Goal: Contribute content: Add original content to the website for others to see

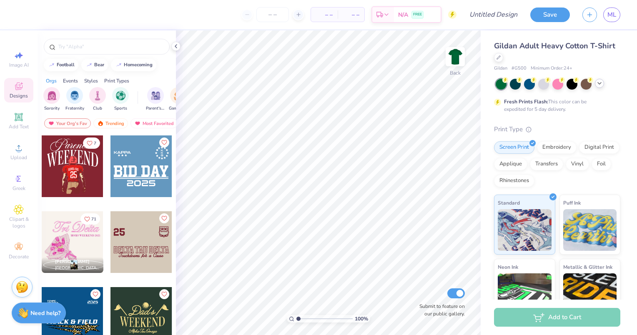
click at [600, 84] on icon at bounding box center [600, 83] width 7 height 7
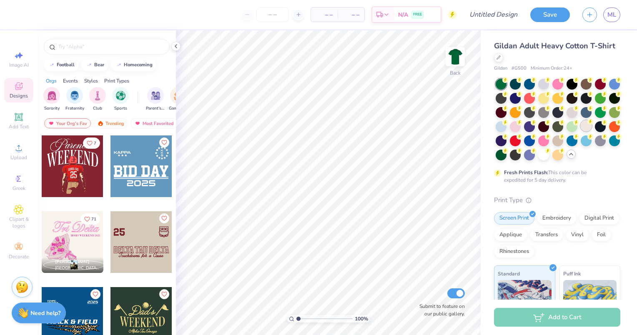
click at [588, 125] on icon at bounding box center [591, 122] width 6 height 6
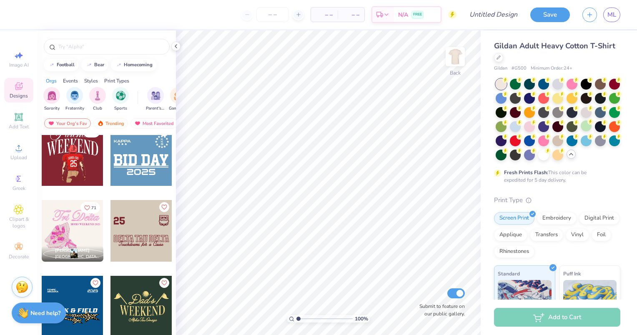
scroll to position [2, 0]
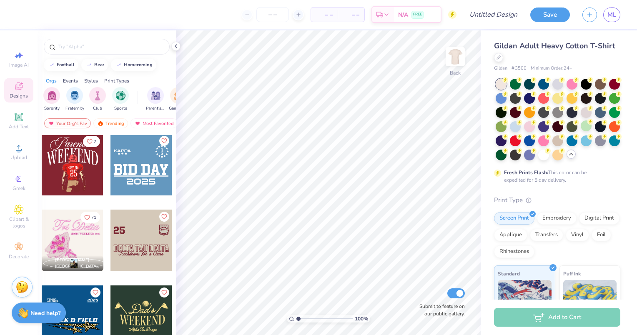
click at [57, 183] on div at bounding box center [73, 165] width 62 height 62
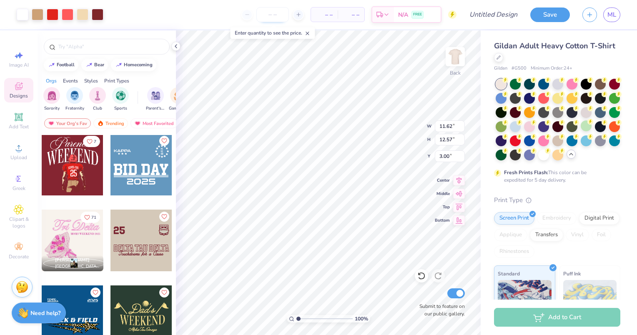
click at [278, 14] on input "number" at bounding box center [273, 14] width 33 height 15
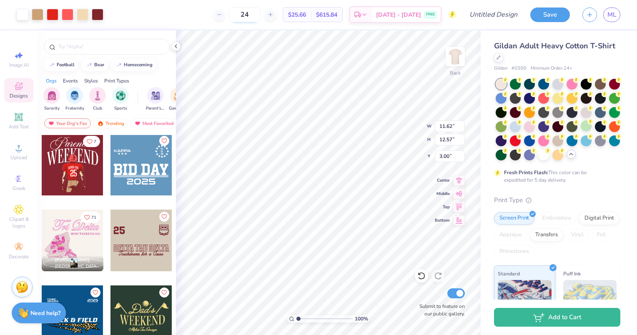
type input "24"
click at [36, 13] on div at bounding box center [38, 14] width 12 height 12
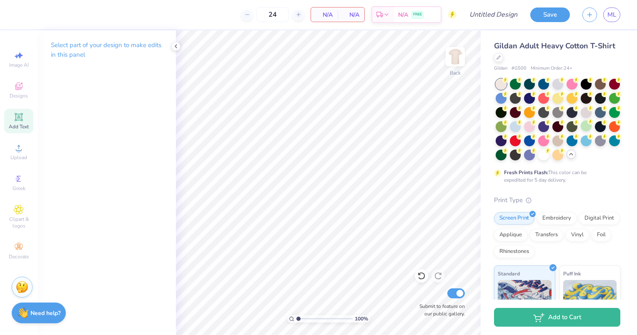
click at [16, 117] on icon at bounding box center [18, 117] width 6 height 6
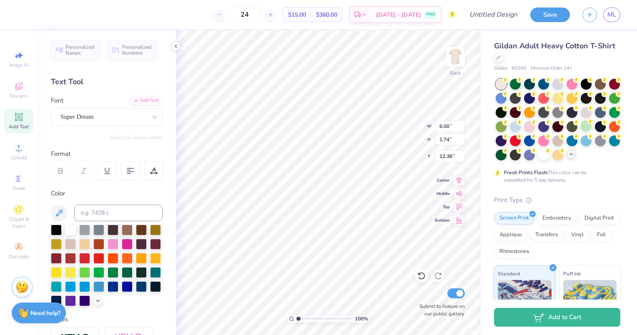
scroll to position [7, 1]
type textarea "agd"
click at [76, 301] on div at bounding box center [70, 300] width 11 height 11
click at [457, 58] on img at bounding box center [455, 56] width 33 height 33
click at [15, 87] on icon at bounding box center [19, 86] width 10 height 10
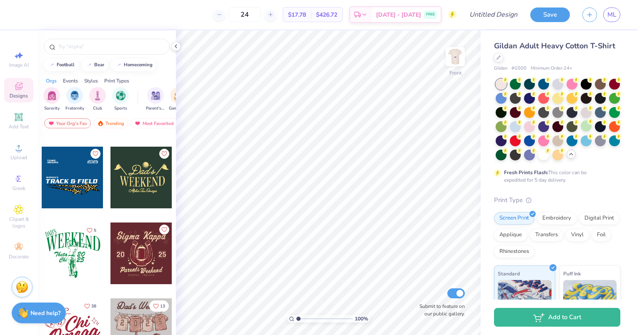
scroll to position [151, 0]
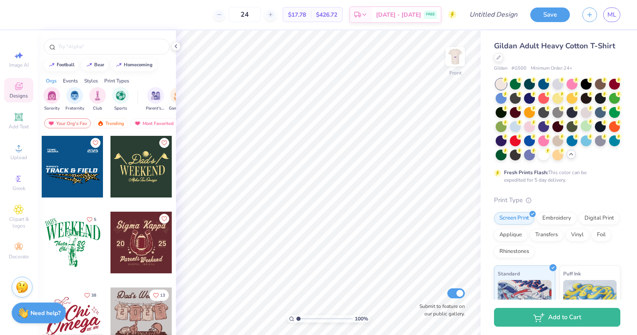
click at [120, 237] on div at bounding box center [142, 243] width 62 height 62
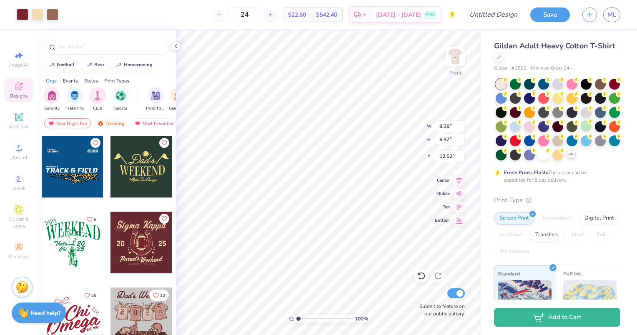
type input "12.45"
type input "9.39"
type input "10.77"
click at [462, 60] on img at bounding box center [455, 56] width 33 height 33
click at [459, 57] on img at bounding box center [455, 56] width 33 height 33
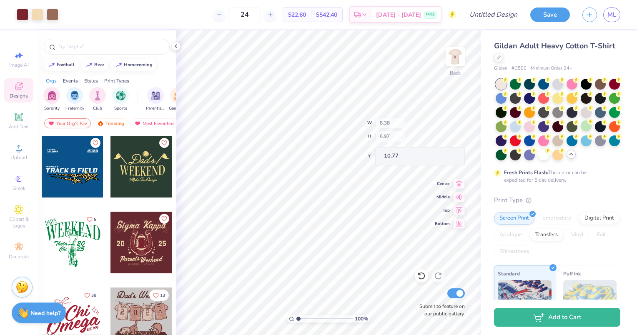
click at [454, 55] on img at bounding box center [455, 56] width 17 height 17
click at [462, 53] on img at bounding box center [455, 56] width 17 height 17
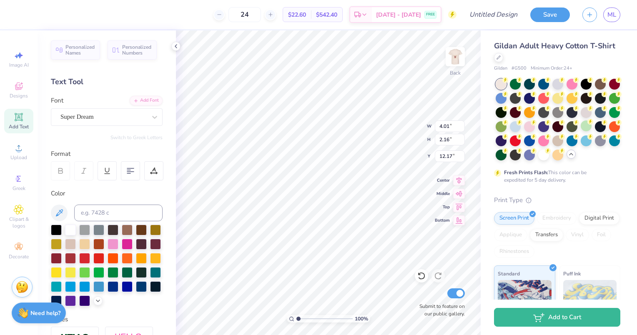
click at [423, 16] on div "[DATE] - [DATE] FREE" at bounding box center [406, 14] width 69 height 15
type input "8.06"
click at [450, 60] on img at bounding box center [455, 56] width 33 height 33
click at [454, 66] on div "Back" at bounding box center [455, 62] width 19 height 30
click at [450, 55] on img at bounding box center [455, 56] width 33 height 33
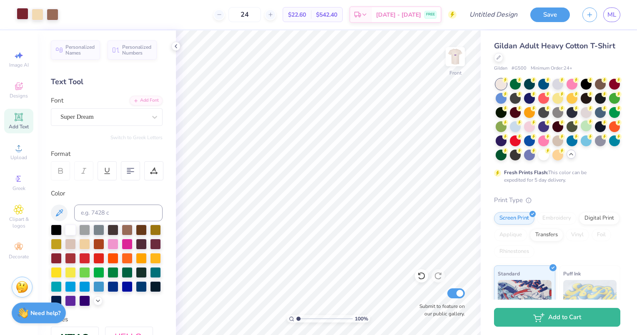
click at [23, 11] on div at bounding box center [23, 14] width 12 height 12
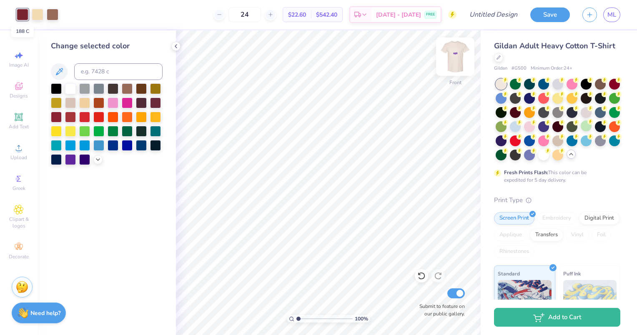
click at [451, 59] on img at bounding box center [455, 56] width 33 height 33
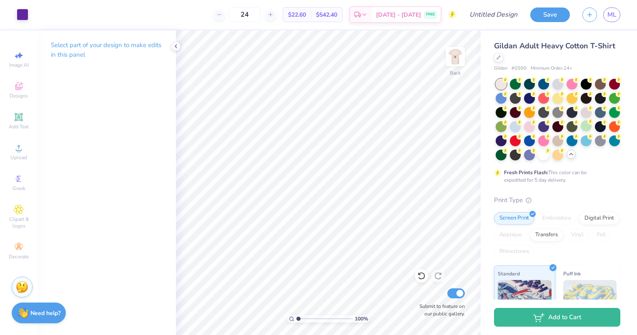
click at [23, 15] on div at bounding box center [23, 15] width 12 height 12
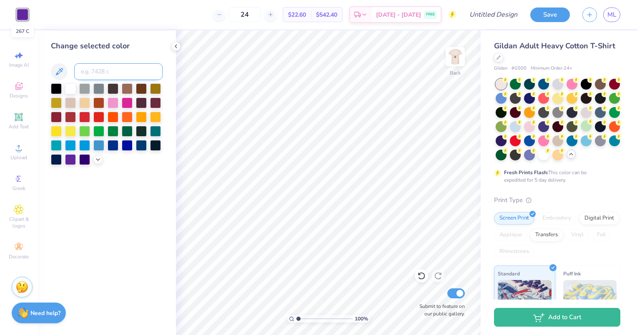
click at [83, 69] on input at bounding box center [118, 71] width 88 height 17
type input "183"
click at [464, 55] on div at bounding box center [455, 57] width 38 height 38
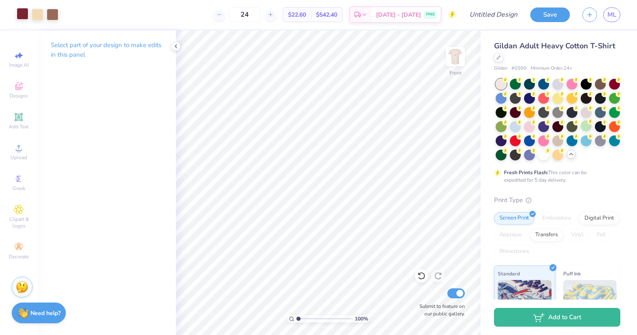
click at [18, 15] on div at bounding box center [23, 14] width 12 height 12
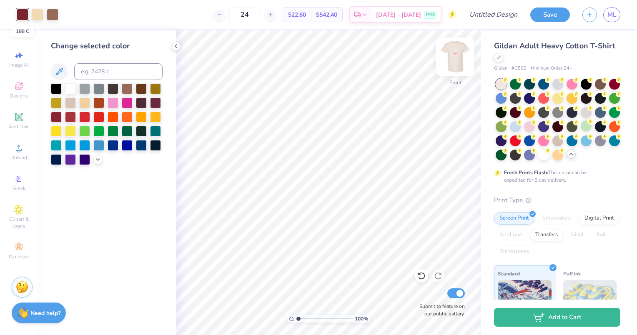
click at [459, 54] on img at bounding box center [455, 56] width 33 height 33
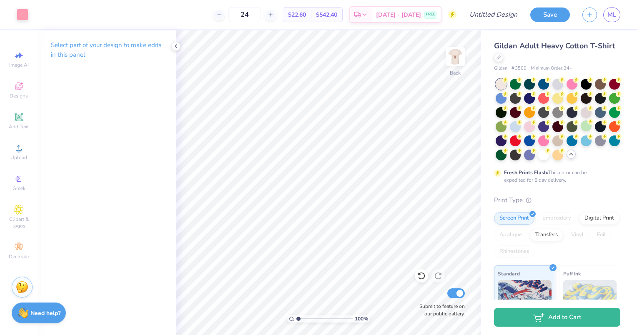
click at [25, 15] on div at bounding box center [23, 15] width 12 height 12
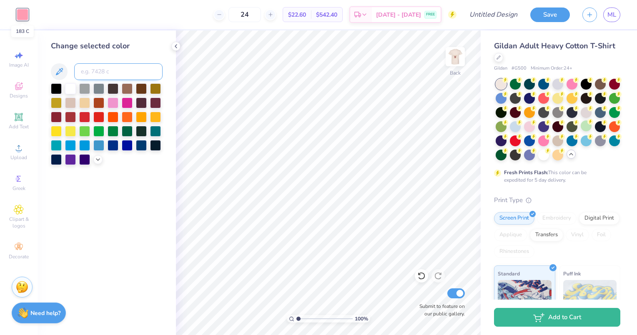
click at [87, 71] on input at bounding box center [118, 71] width 88 height 17
type input "188"
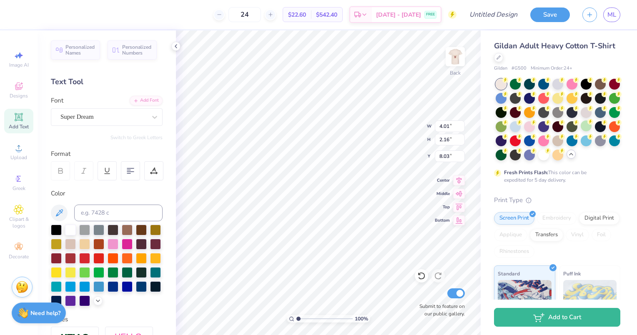
type input "3.67"
click at [464, 68] on div "Back" at bounding box center [455, 62] width 19 height 30
type input "6.66"
type input "10.89"
type input "9.05"
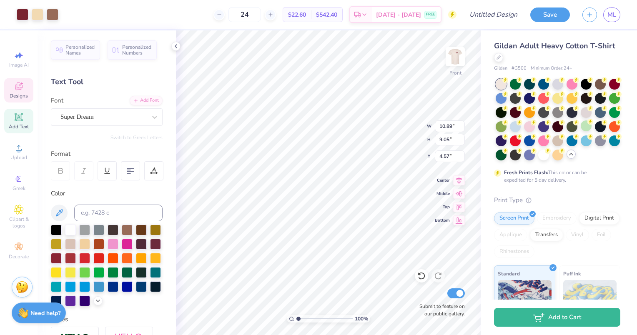
type input "6.19"
click at [144, 152] on div "Format" at bounding box center [107, 154] width 113 height 10
type input "12.23"
type input "10.17"
type input "5.60"
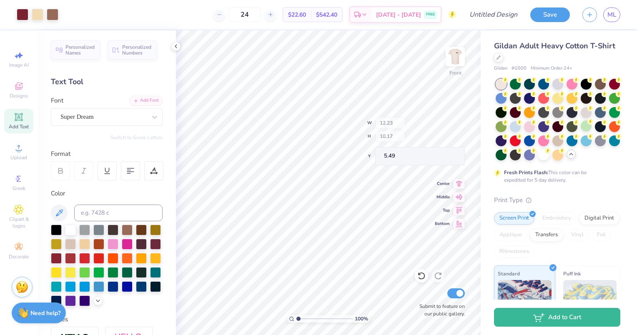
type input "5.49"
type input "5.21"
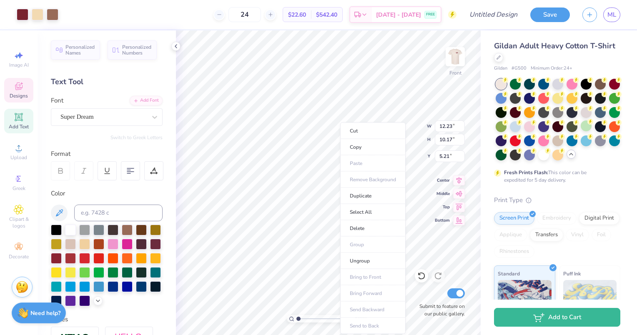
click at [457, 53] on img at bounding box center [455, 56] width 17 height 17
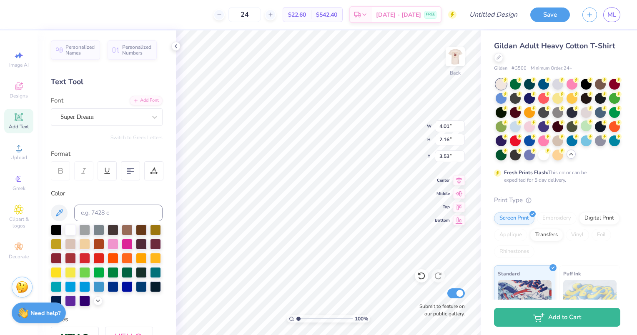
type input "3.53"
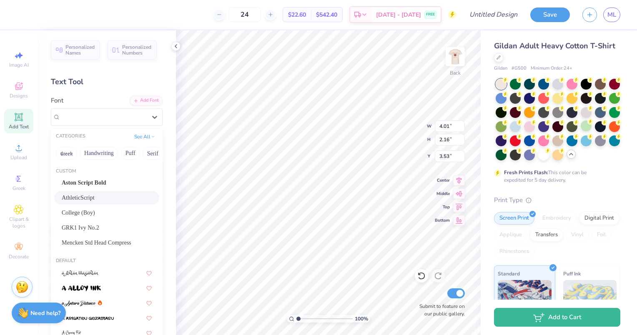
click at [68, 200] on span "AthleticScript" at bounding box center [78, 198] width 33 height 9
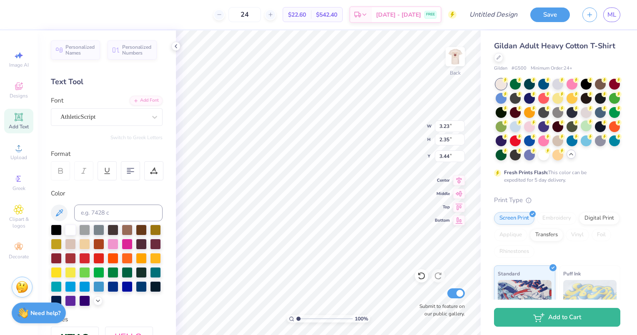
type input "3.23"
type input "2.35"
type input "3.58"
type input "3.54"
type input "2.24"
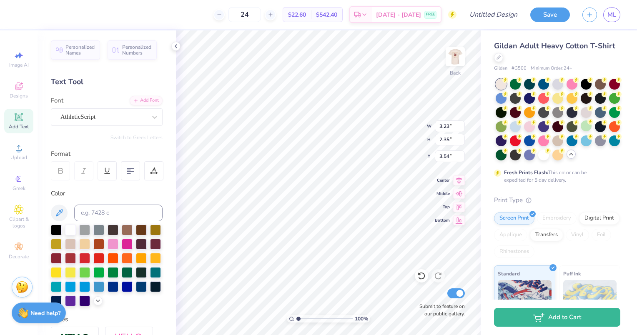
type input "1.63"
type input "4.26"
click at [456, 59] on img at bounding box center [455, 56] width 33 height 33
click at [40, 16] on div at bounding box center [38, 14] width 12 height 12
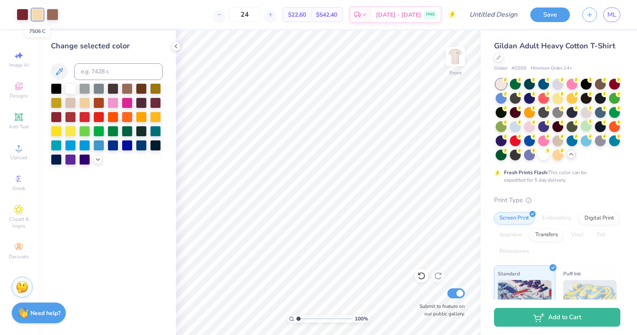
click at [452, 52] on img at bounding box center [455, 56] width 17 height 17
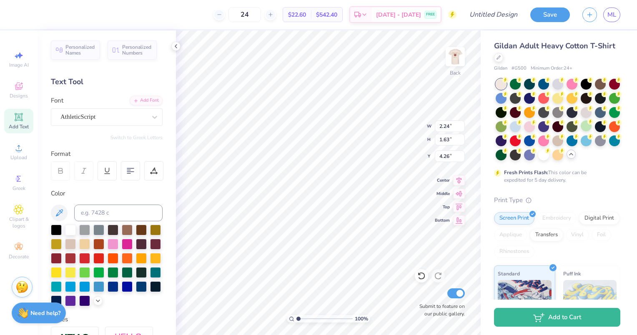
click at [11, 20] on div at bounding box center [8, 14] width 17 height 29
click at [95, 212] on input at bounding box center [118, 213] width 88 height 17
type input "7506"
click at [544, 8] on button "Save" at bounding box center [551, 13] width 40 height 15
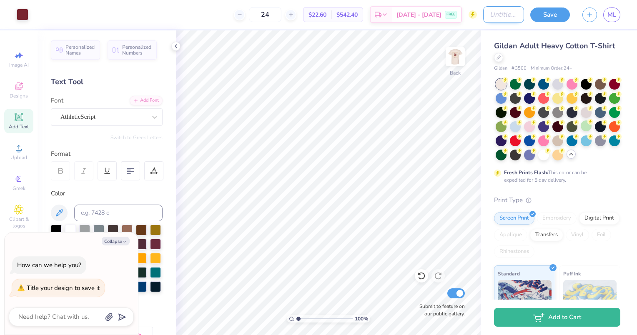
click at [490, 13] on input "Design Title" at bounding box center [504, 14] width 41 height 17
type textarea "x"
type input "p"
type textarea "x"
type input "pr"
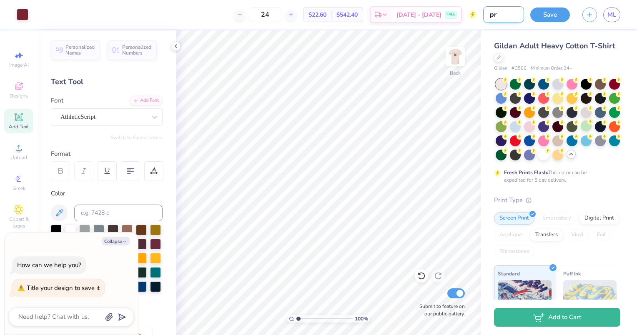
type textarea "x"
type input "pri"
type textarea "x"
type input "pric"
type textarea "x"
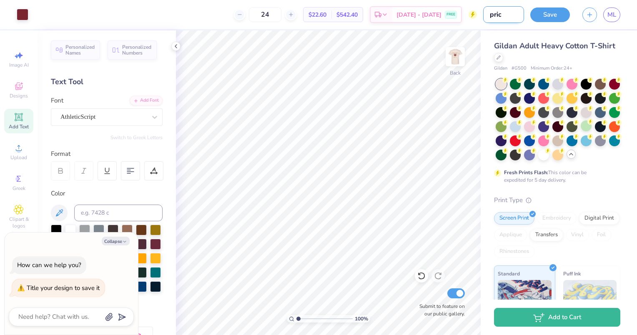
type input "price"
type textarea "x"
type input "price"
type textarea "x"
type input "price"
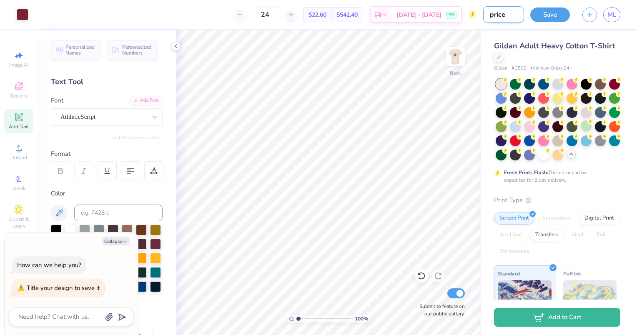
type textarea "x"
type input "pric"
type textarea "x"
type input "pri"
type textarea "x"
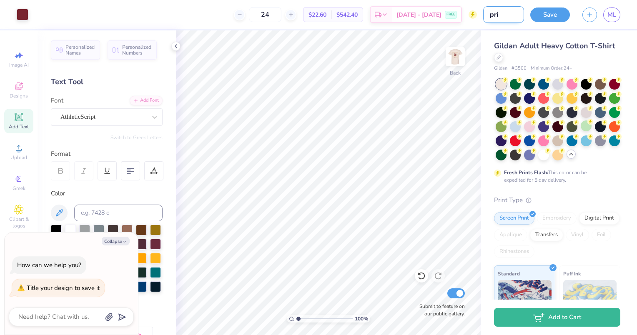
type input "pr"
type textarea "x"
type input "p"
type textarea "x"
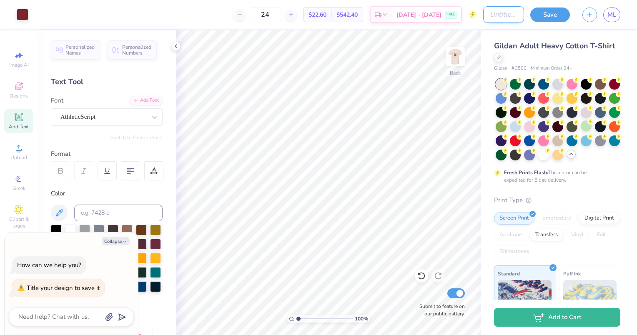
type input "1"
type textarea "x"
type input "1"
click at [547, 20] on button "Save" at bounding box center [551, 13] width 40 height 15
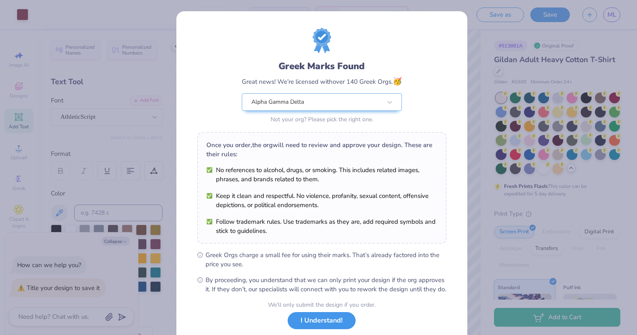
click at [324, 330] on button "I Understand!" at bounding box center [322, 320] width 68 height 17
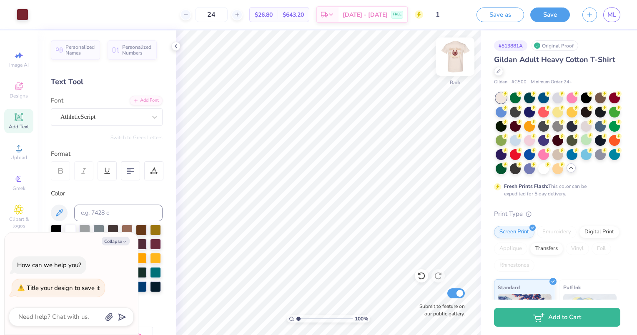
click at [452, 68] on img at bounding box center [455, 56] width 33 height 33
type textarea "x"
